Goal: Check status

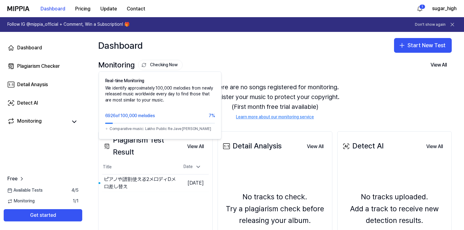
click at [218, 63] on div "Monitoring Checking Now Real-time Monitoring We identify approximately 100,000 …" at bounding box center [274, 65] width 353 height 10
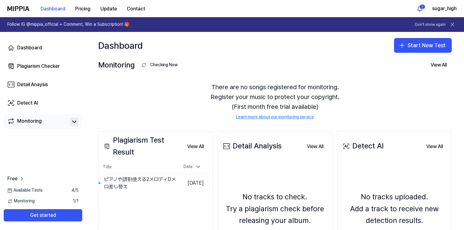
click at [73, 120] on icon at bounding box center [74, 121] width 7 height 7
click at [76, 122] on icon at bounding box center [74, 121] width 7 height 7
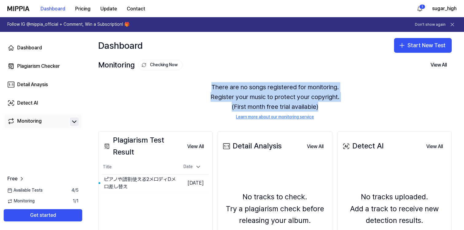
drag, startPoint x: 212, startPoint y: 87, endPoint x: 346, endPoint y: 107, distance: 136.0
click at [346, 107] on div "There are no songs registered for monitoring. Register your music to protect yo…" at bounding box center [274, 101] width 353 height 53
copy div "There are no songs registered for monitoring. Register your music to protect yo…"
click at [136, 106] on div "There are no songs registered for monitoring. Register your music to protect yo…" at bounding box center [274, 101] width 353 height 53
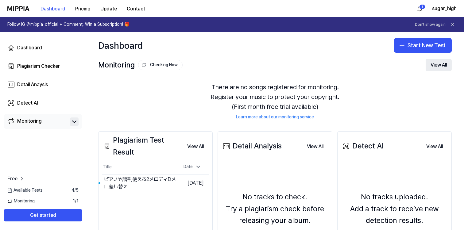
click at [436, 63] on button "View All" at bounding box center [438, 65] width 26 height 12
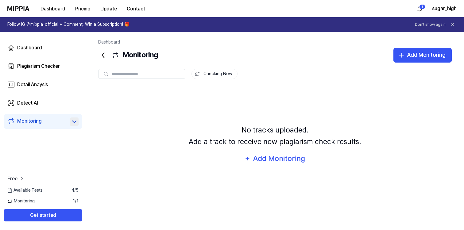
click at [436, 63] on div "Checking Now" at bounding box center [274, 69] width 353 height 12
click at [30, 44] on div "Dashboard" at bounding box center [29, 47] width 25 height 7
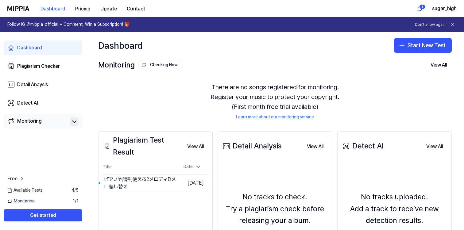
click at [171, 108] on div "There are no songs registered for monitoring. Register your music to protect yo…" at bounding box center [274, 101] width 353 height 53
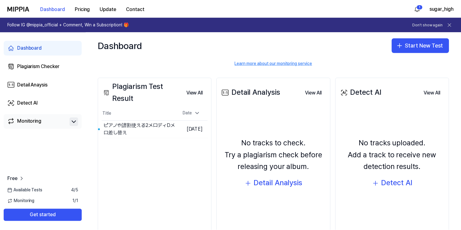
scroll to position [54, 0]
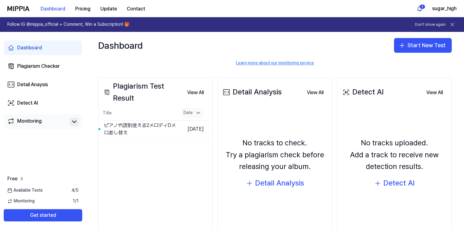
click at [199, 112] on icon at bounding box center [198, 113] width 6 height 6
click at [198, 115] on icon at bounding box center [198, 113] width 6 height 6
click at [183, 131] on td "[DATE]" at bounding box center [192, 129] width 33 height 17
click at [151, 129] on button "Go to Results" at bounding box center [159, 129] width 33 height 10
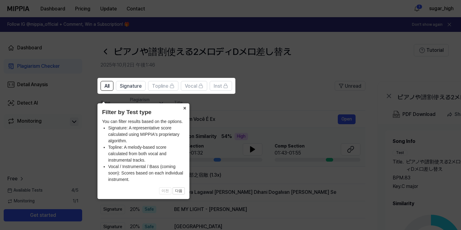
click at [185, 103] on button "×" at bounding box center [185, 107] width 10 height 9
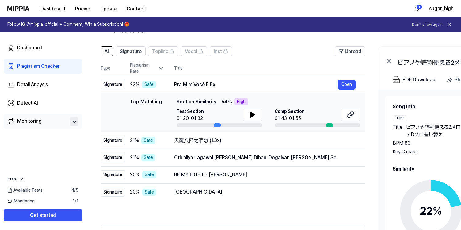
scroll to position [34, 0]
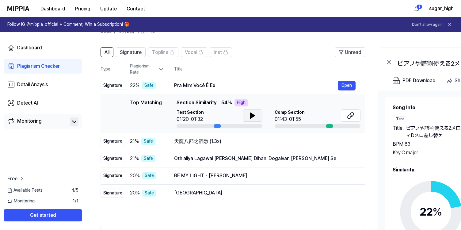
click at [253, 115] on icon at bounding box center [253, 116] width 4 height 6
click at [253, 115] on icon at bounding box center [253, 115] width 1 height 5
click at [348, 83] on button "Open" at bounding box center [347, 86] width 18 height 10
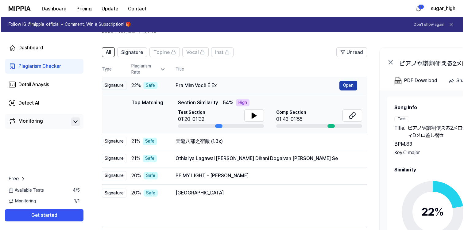
scroll to position [0, 0]
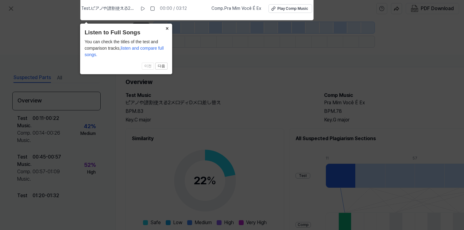
click at [167, 28] on button "×" at bounding box center [167, 28] width 10 height 9
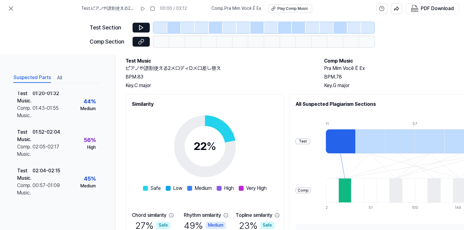
scroll to position [148, 0]
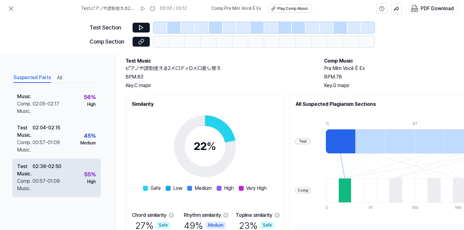
click at [39, 179] on div "00:57 - 01:09" at bounding box center [46, 185] width 27 height 15
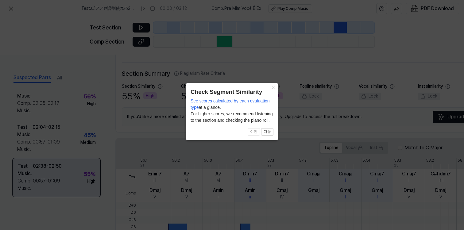
scroll to position [139, 0]
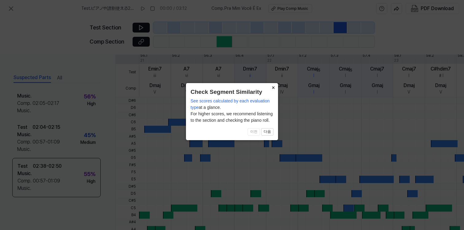
click at [273, 87] on button "×" at bounding box center [273, 87] width 10 height 9
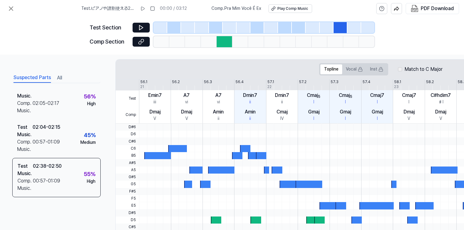
scroll to position [0, 0]
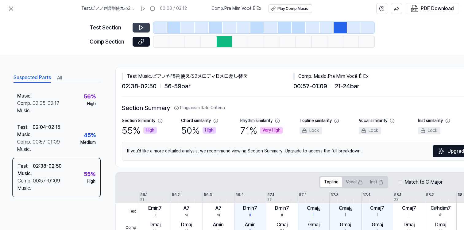
click at [137, 28] on button at bounding box center [140, 28] width 17 height 10
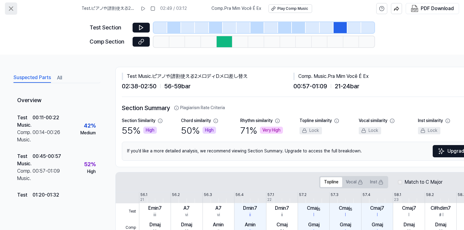
click at [13, 8] on icon at bounding box center [10, 8] width 7 height 7
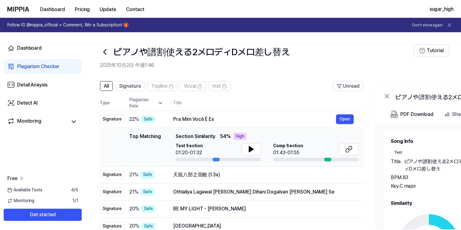
scroll to position [34, 0]
